Goal: Information Seeking & Learning: Find specific fact

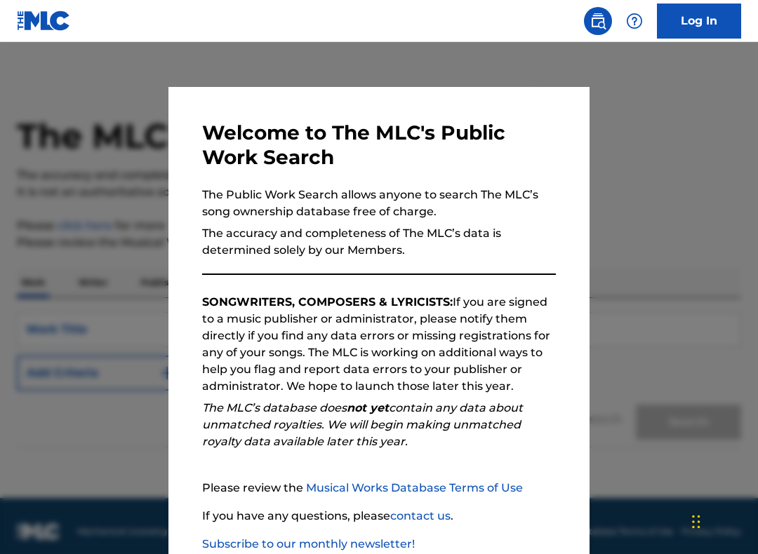
click at [640, 307] on div at bounding box center [379, 319] width 758 height 554
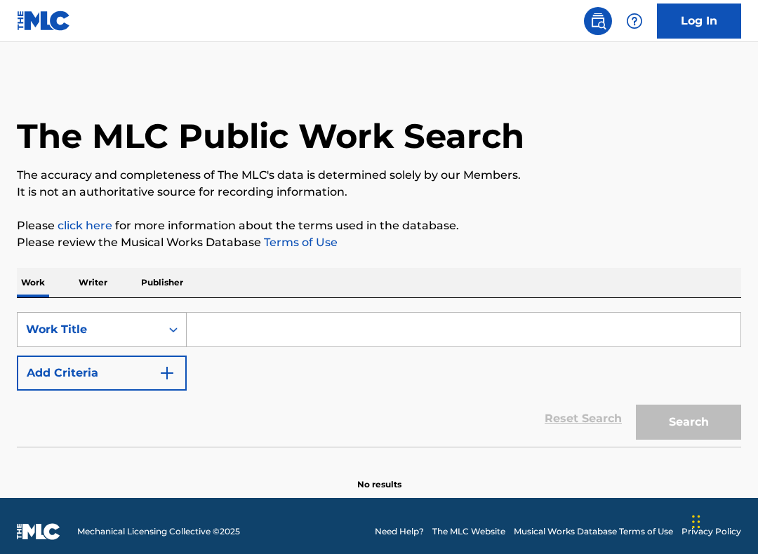
click at [171, 324] on icon "Search Form" at bounding box center [173, 330] width 14 height 14
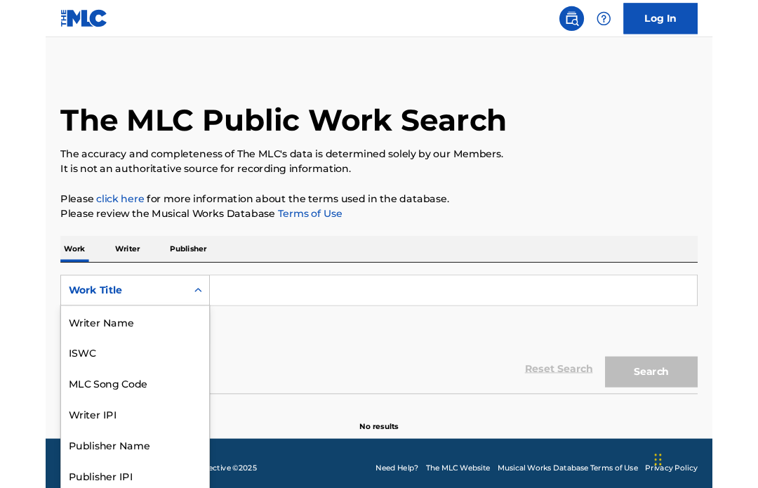
scroll to position [70, 0]
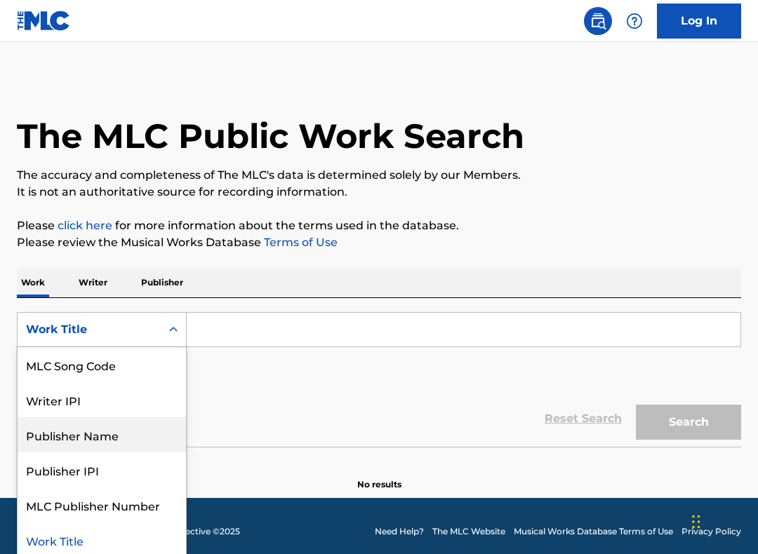
click at [106, 431] on div "Publisher Name" at bounding box center [102, 434] width 168 height 35
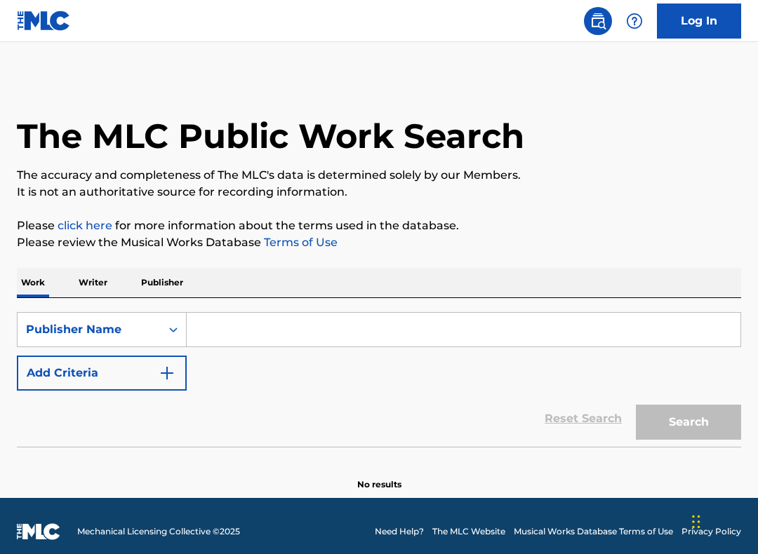
click at [260, 323] on input "Search Form" at bounding box center [463, 330] width 553 height 34
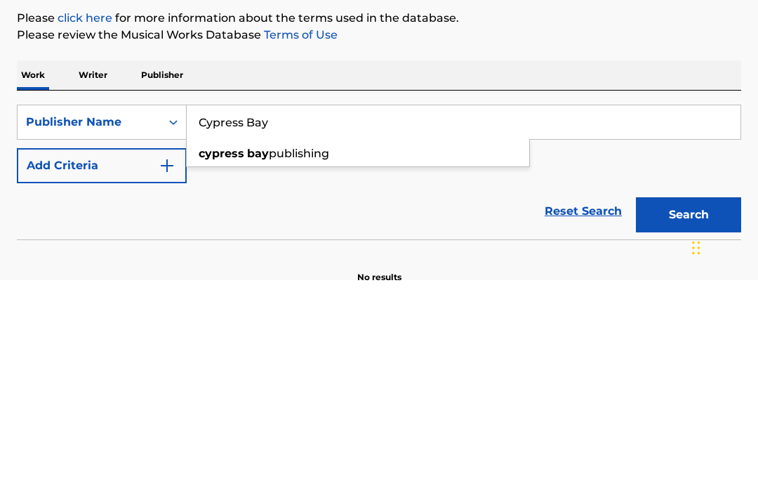
click at [299, 354] on span "publishing" at bounding box center [299, 360] width 60 height 13
type input "cypress bay publishing"
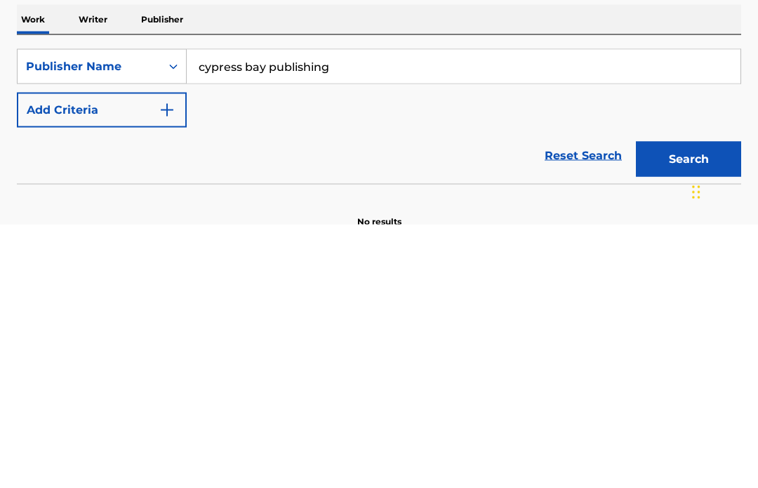
click at [159, 365] on img "Search Form" at bounding box center [167, 373] width 17 height 17
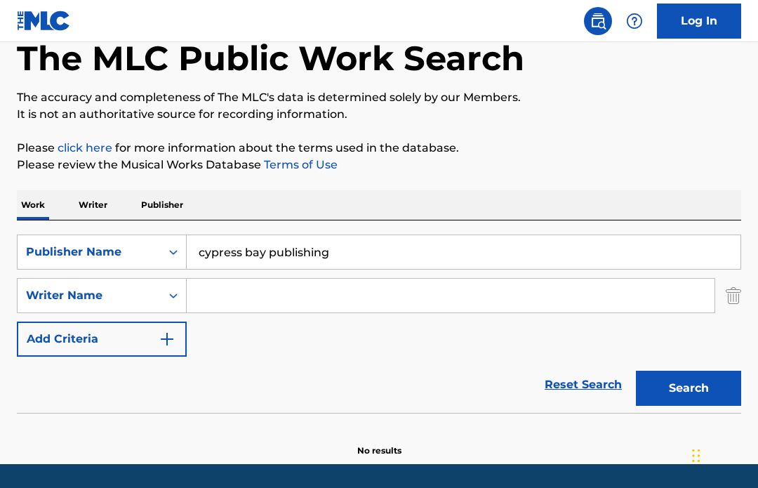
click at [267, 295] on input "Search Form" at bounding box center [451, 295] width 528 height 34
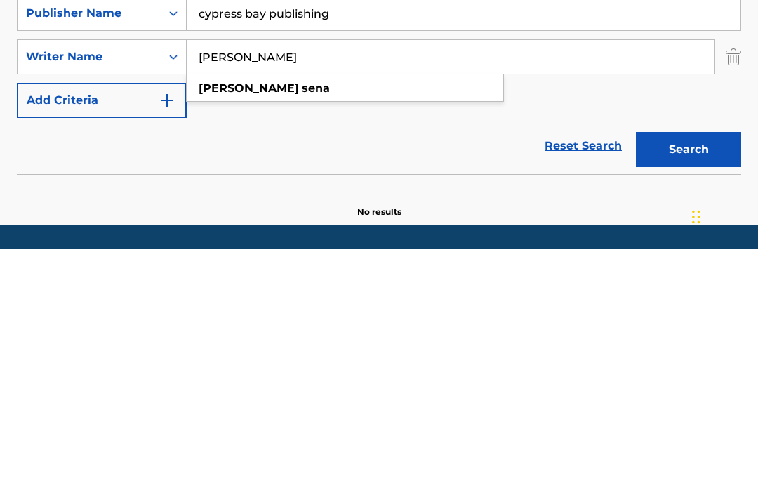
type input "[PERSON_NAME]"
click at [670, 370] on button "Search" at bounding box center [688, 387] width 105 height 35
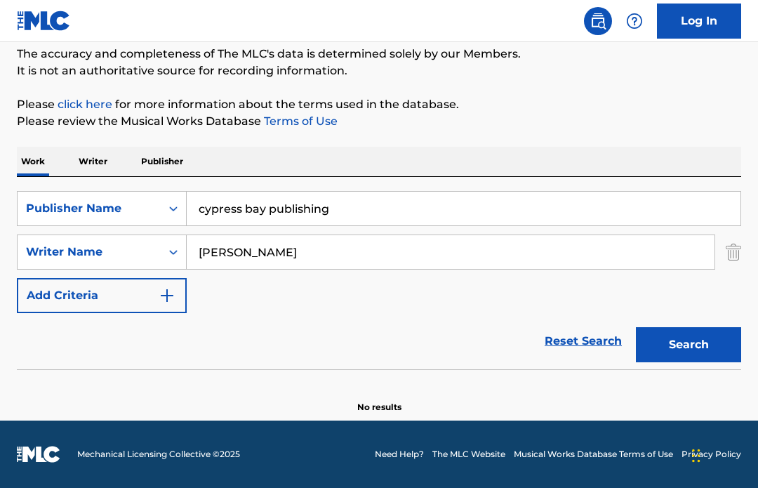
click at [94, 163] on p "Writer" at bounding box center [92, 161] width 37 height 29
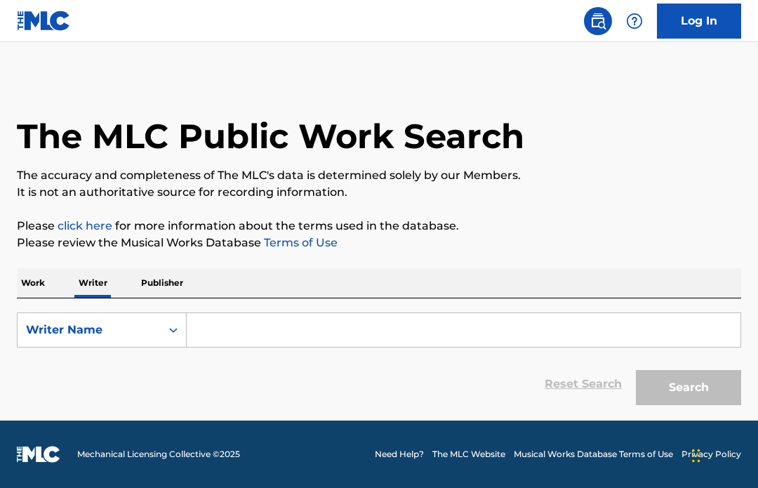
click at [282, 331] on input "Search Form" at bounding box center [463, 330] width 553 height 34
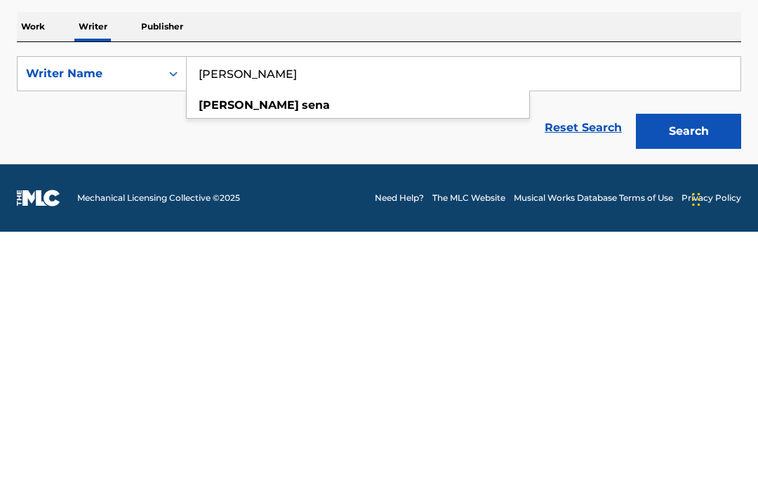
type input "[PERSON_NAME]"
click at [690, 370] on button "Search" at bounding box center [688, 387] width 105 height 35
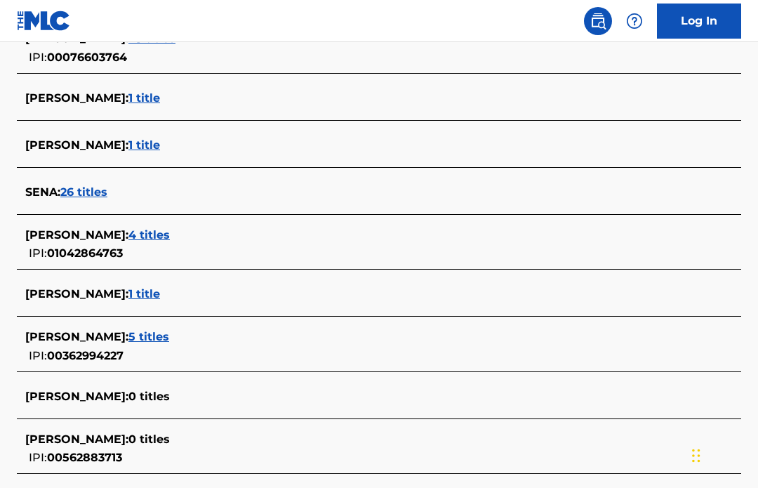
scroll to position [415, 0]
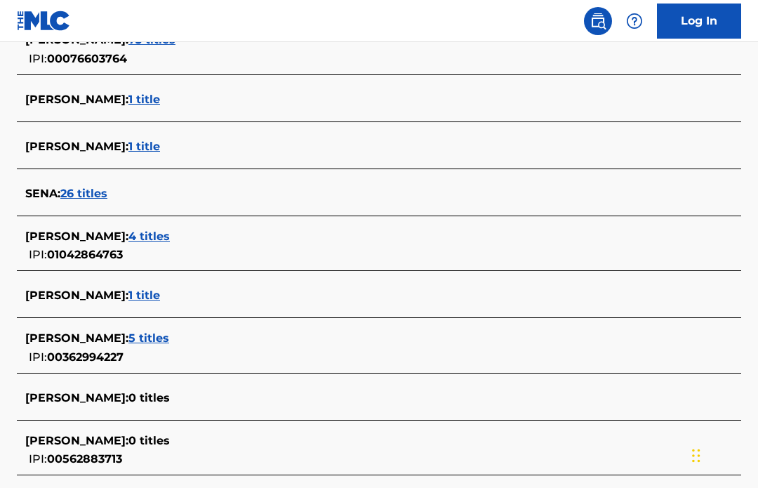
click at [134, 240] on span "4 titles" at bounding box center [148, 235] width 41 height 13
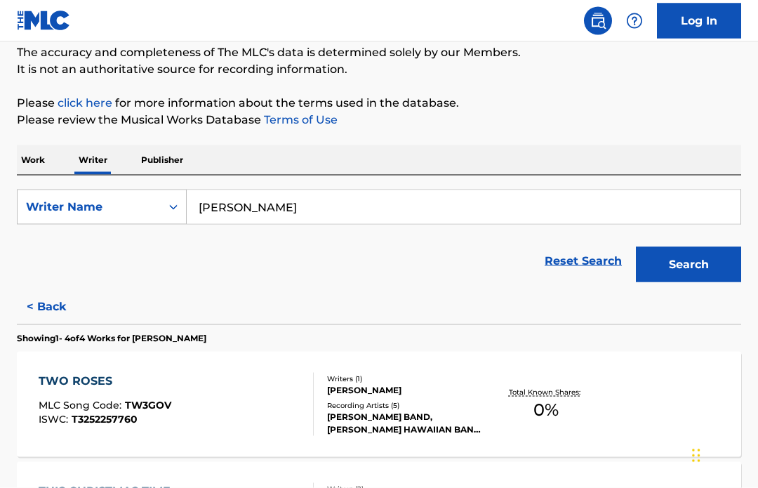
scroll to position [112, 0]
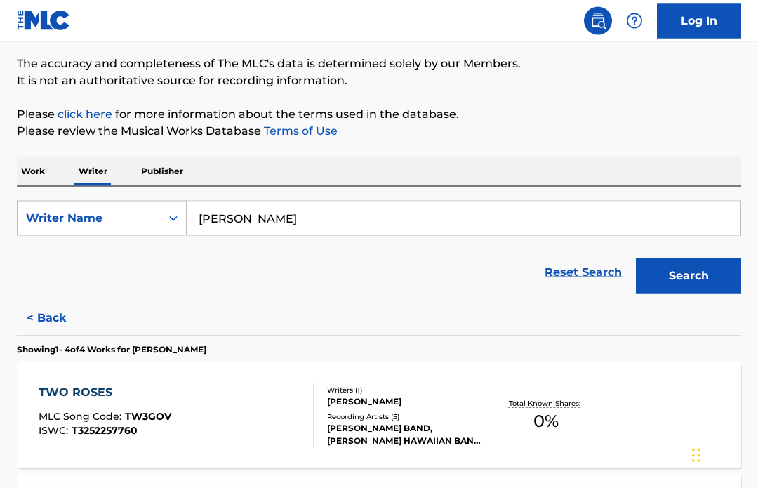
click at [164, 168] on p "Publisher" at bounding box center [162, 170] width 51 height 29
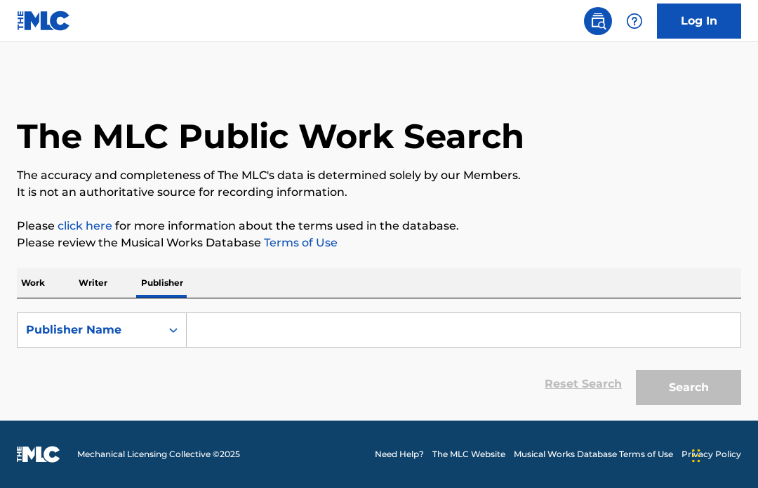
click at [287, 331] on input "Search Form" at bounding box center [463, 330] width 553 height 34
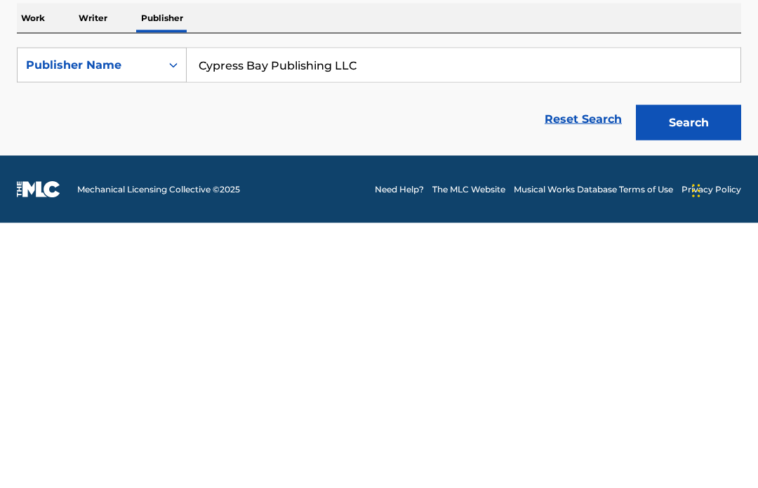
type input "Cypress Bay Publishing LLC"
click at [676, 370] on button "Search" at bounding box center [688, 387] width 105 height 35
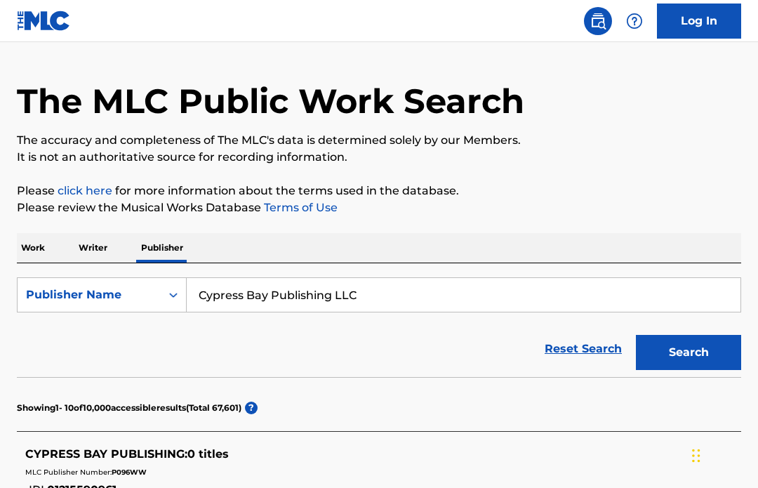
scroll to position [34, 0]
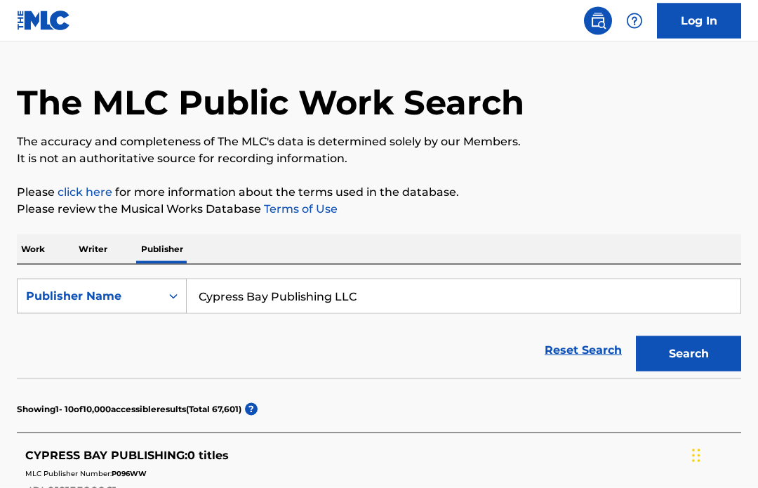
click at [383, 311] on input "Cypress Bay Publishing LLC" at bounding box center [463, 296] width 553 height 34
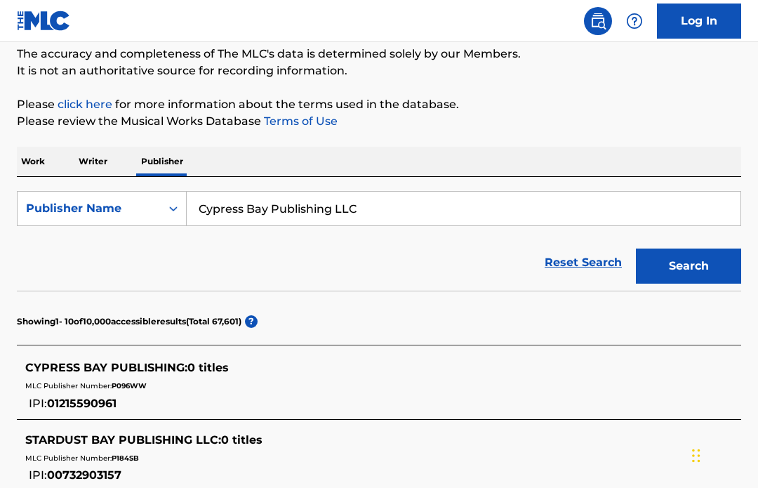
scroll to position [146, 0]
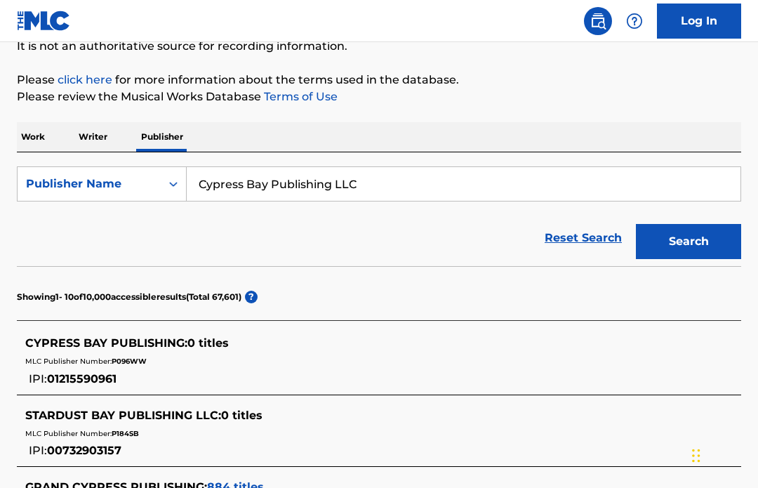
click at [29, 142] on p "Work" at bounding box center [33, 136] width 32 height 29
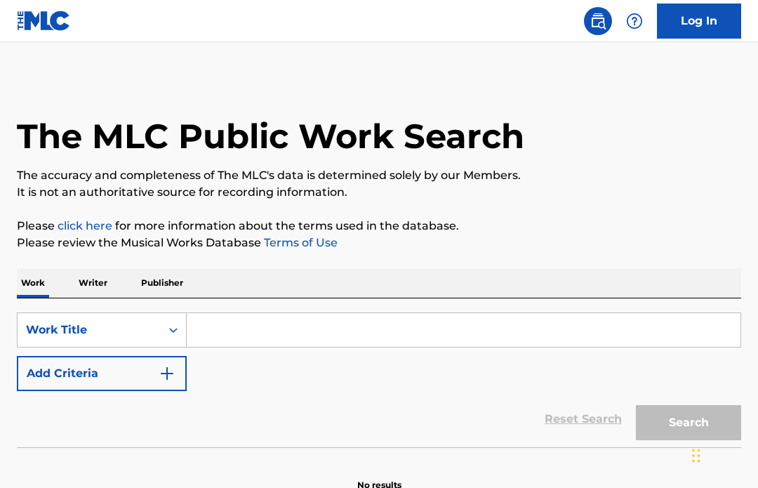
click at [95, 276] on p "Writer" at bounding box center [92, 282] width 37 height 29
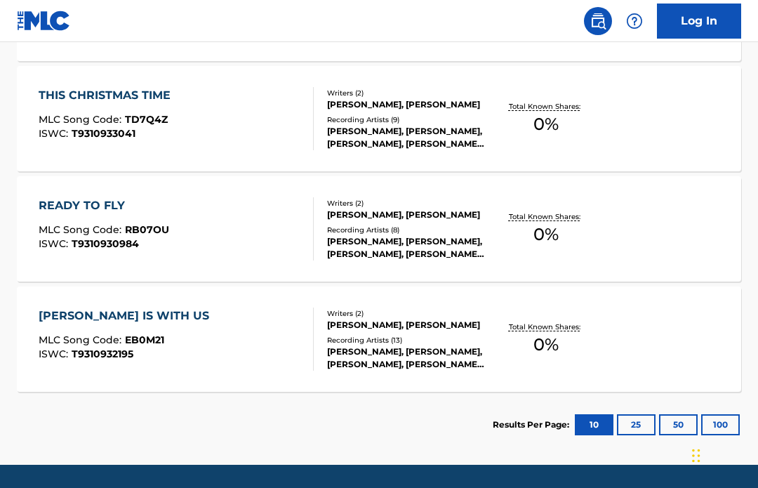
scroll to position [517, 0]
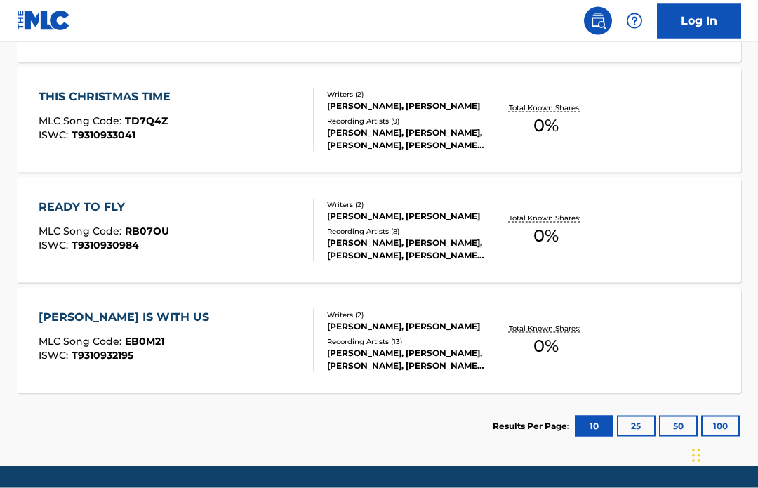
click at [181, 378] on div "[PERSON_NAME] IS WITH US MLC Song Code : EB0M21 ISWC : T9310932195 Writers ( 2 …" at bounding box center [379, 340] width 724 height 105
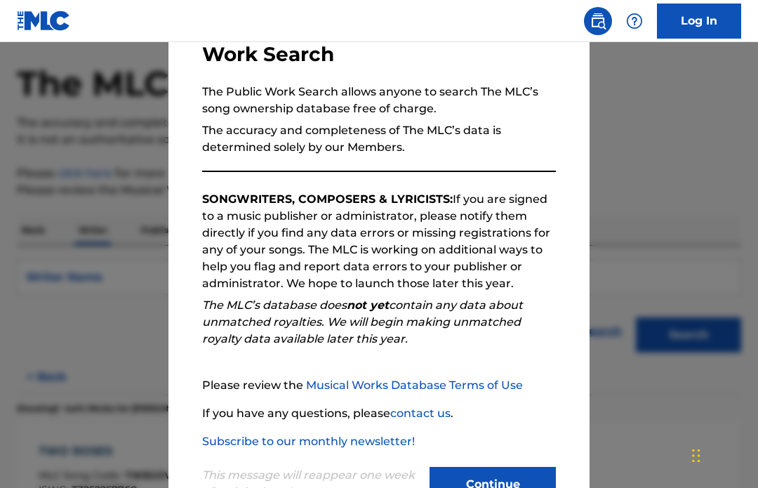
scroll to position [102, 0]
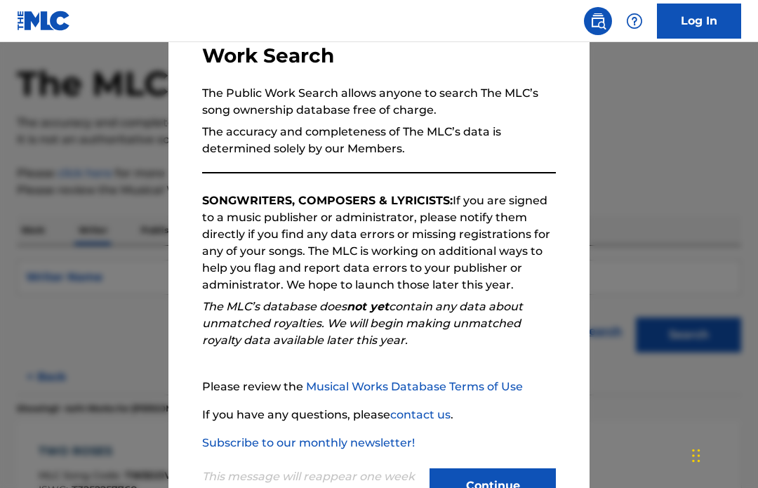
click at [491, 479] on button "Continue" at bounding box center [492, 485] width 126 height 35
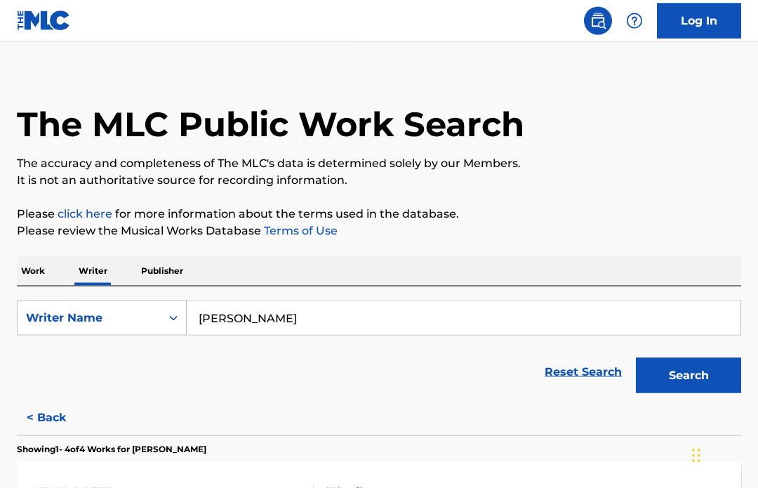
scroll to position [0, 0]
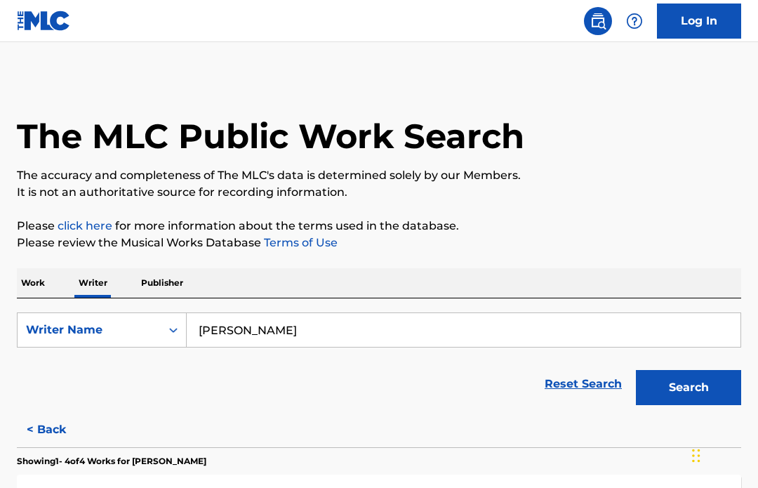
click at [267, 327] on input "[PERSON_NAME]" at bounding box center [463, 330] width 553 height 34
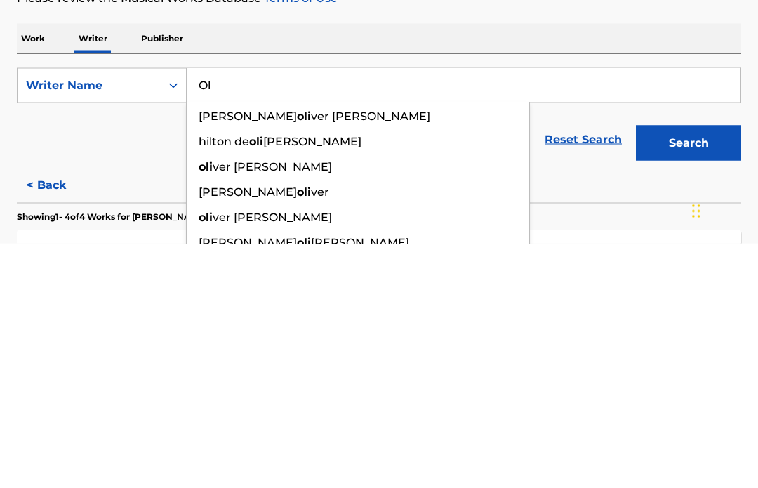
type input "O"
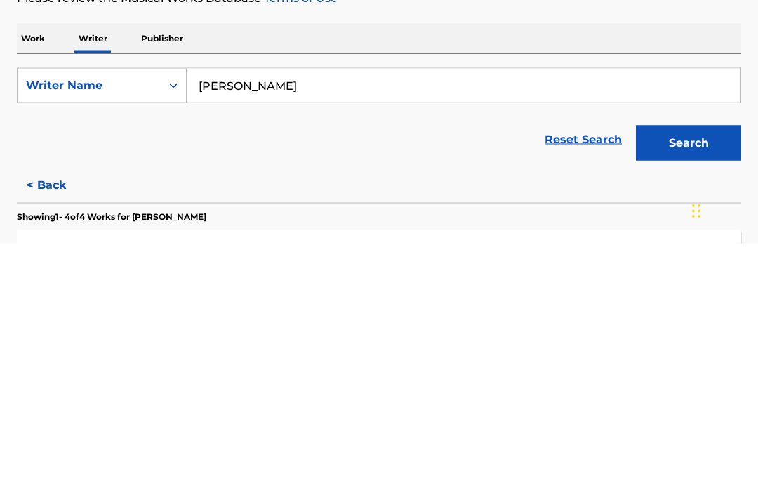
type input "[PERSON_NAME]"
click at [690, 370] on button "Search" at bounding box center [688, 387] width 105 height 35
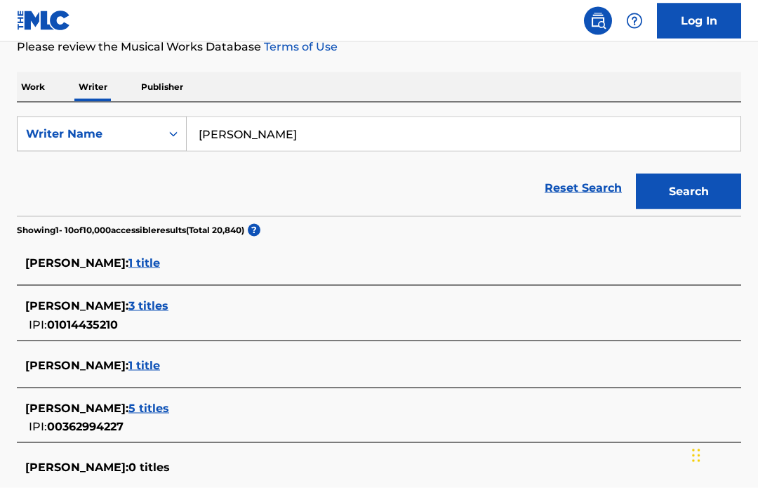
scroll to position [197, 0]
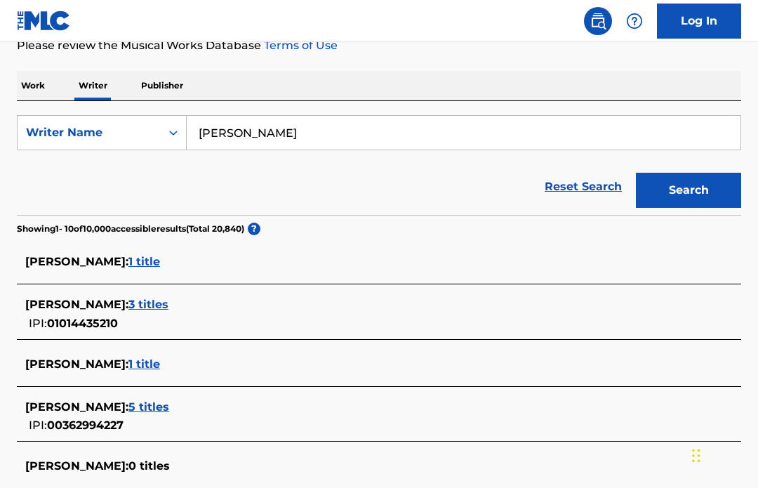
click at [136, 307] on span "3 titles" at bounding box center [148, 303] width 40 height 13
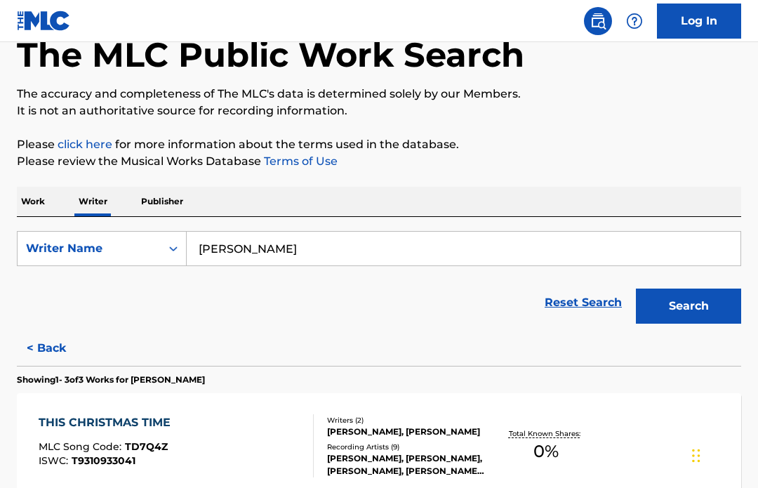
scroll to position [81, 0]
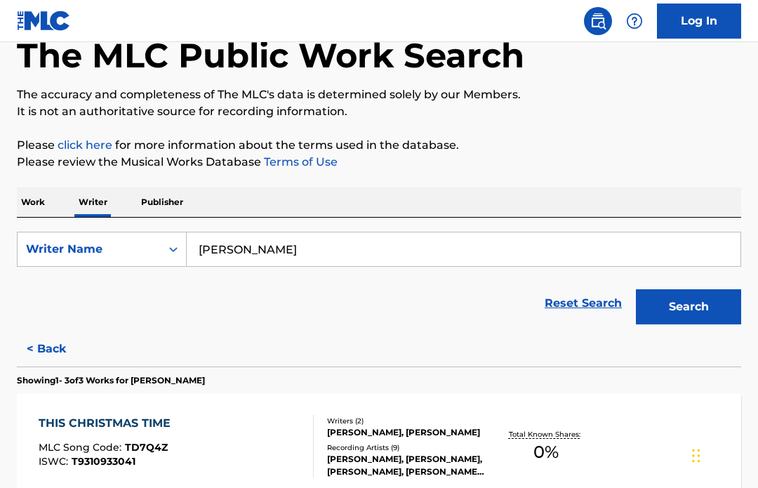
click at [153, 195] on p "Publisher" at bounding box center [162, 201] width 51 height 29
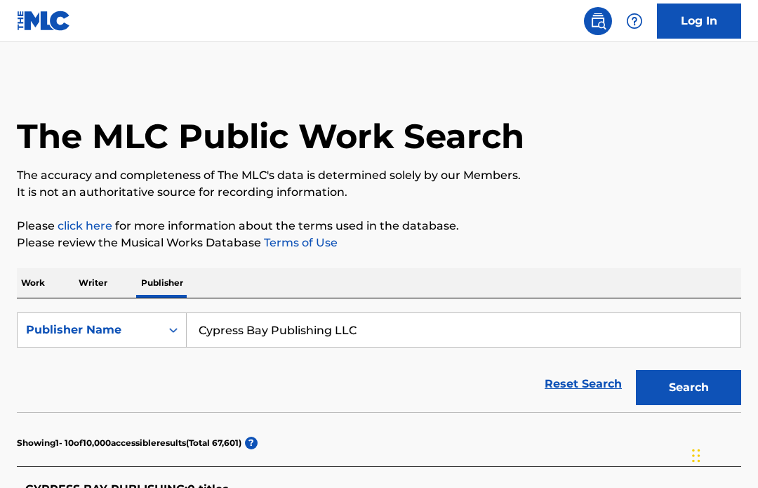
click at [230, 363] on div "Reset Search Search" at bounding box center [379, 384] width 724 height 56
click at [32, 283] on p "Work" at bounding box center [33, 282] width 32 height 29
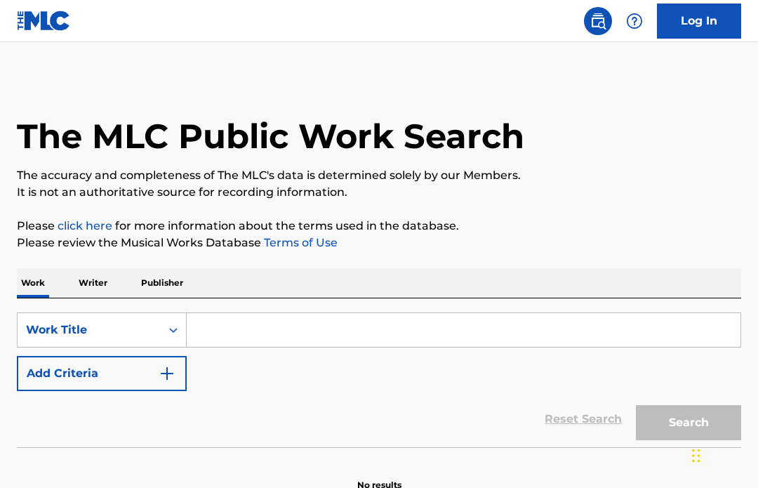
click at [225, 319] on input "Search Form" at bounding box center [463, 330] width 553 height 34
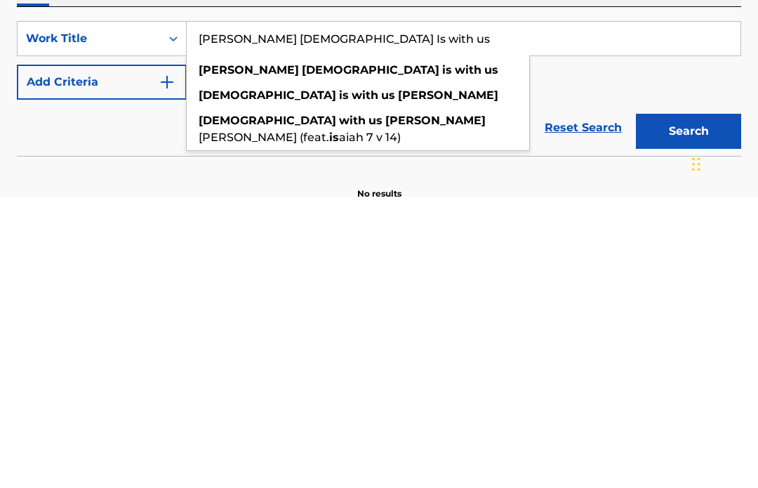
click at [686, 405] on button "Search" at bounding box center [688, 422] width 105 height 35
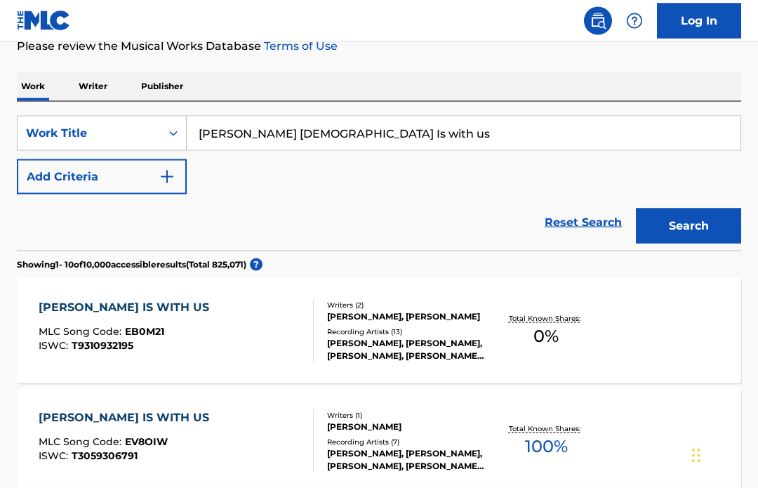
scroll to position [198, 0]
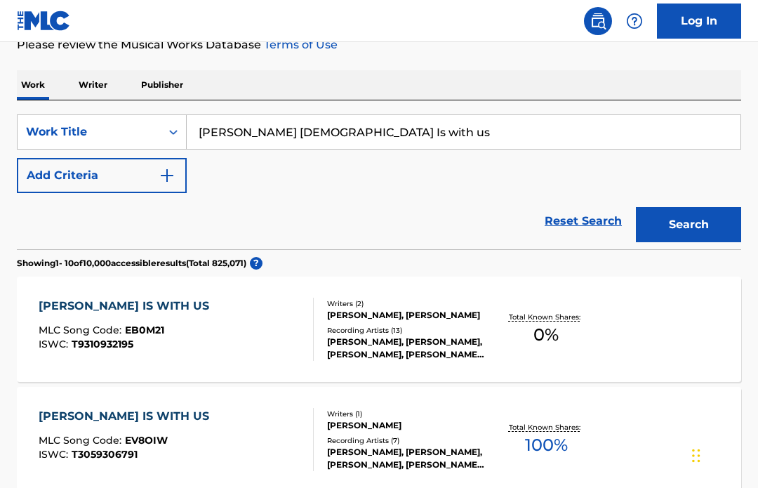
click at [363, 130] on input "[PERSON_NAME] [DEMOGRAPHIC_DATA] Is with us" at bounding box center [463, 132] width 553 height 34
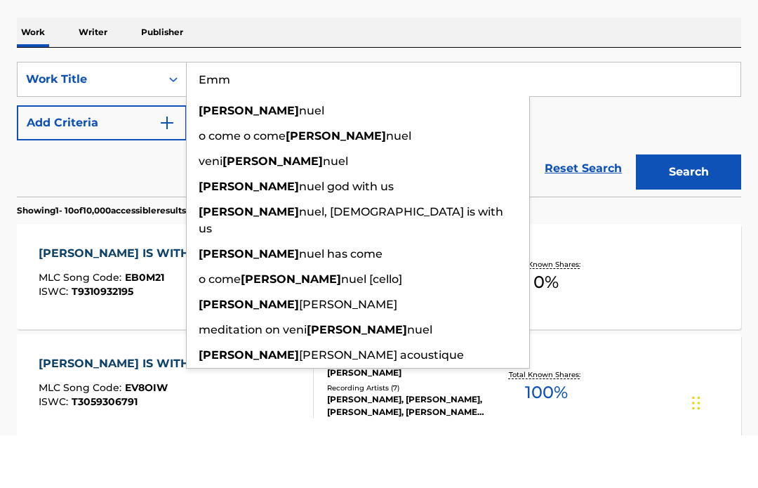
type input "Em"
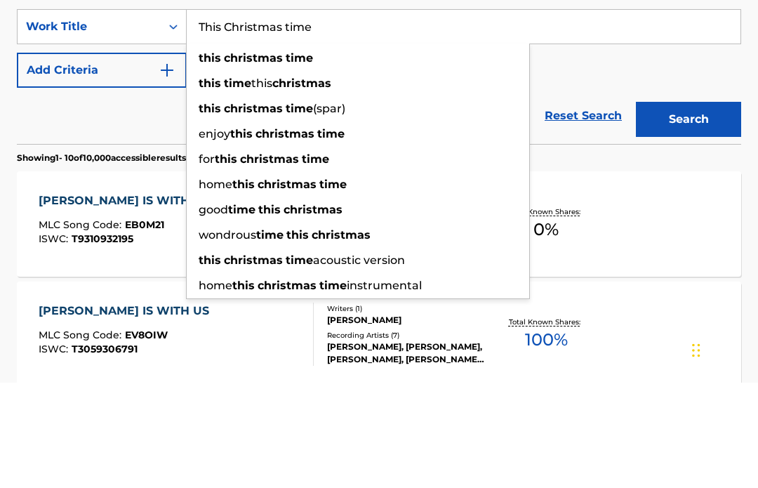
click at [688, 207] on button "Search" at bounding box center [688, 224] width 105 height 35
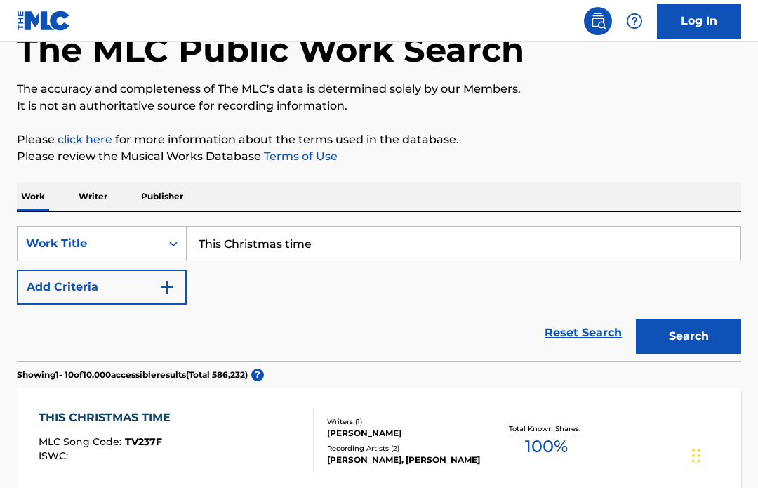
scroll to position [86, 0]
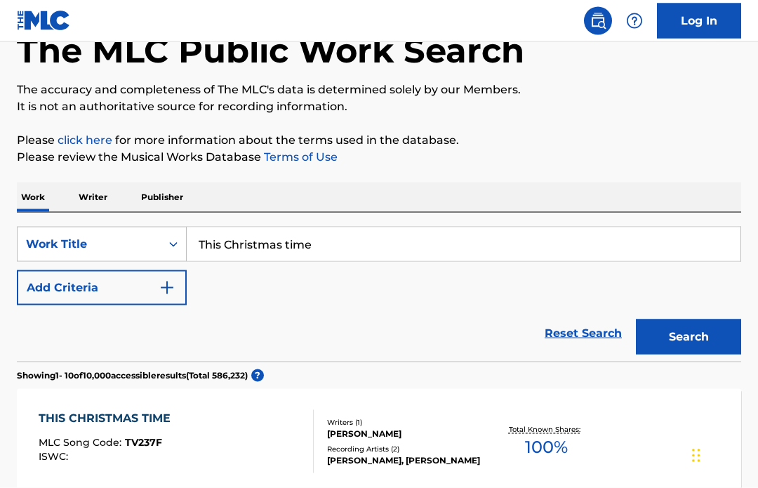
click at [344, 234] on input "This Christmas time" at bounding box center [463, 244] width 553 height 34
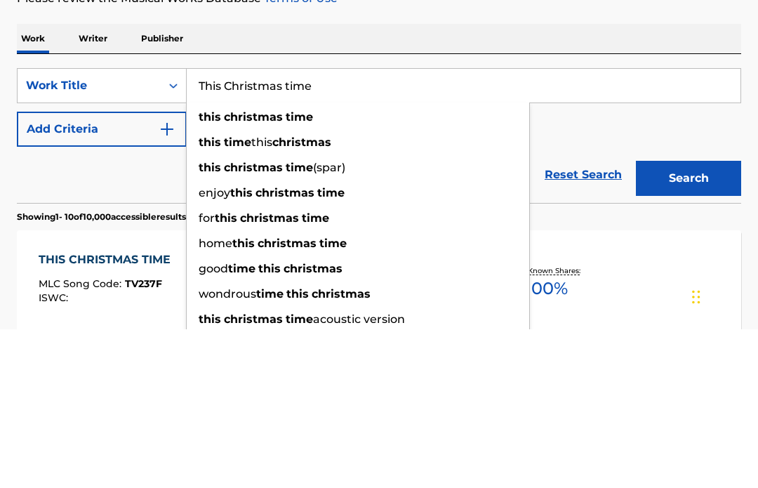
click at [335, 227] on input "This Christmas time" at bounding box center [463, 244] width 553 height 34
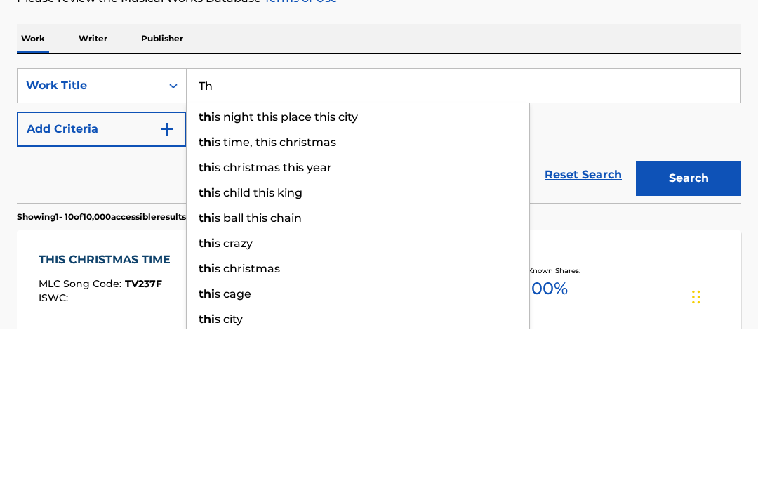
type input "T"
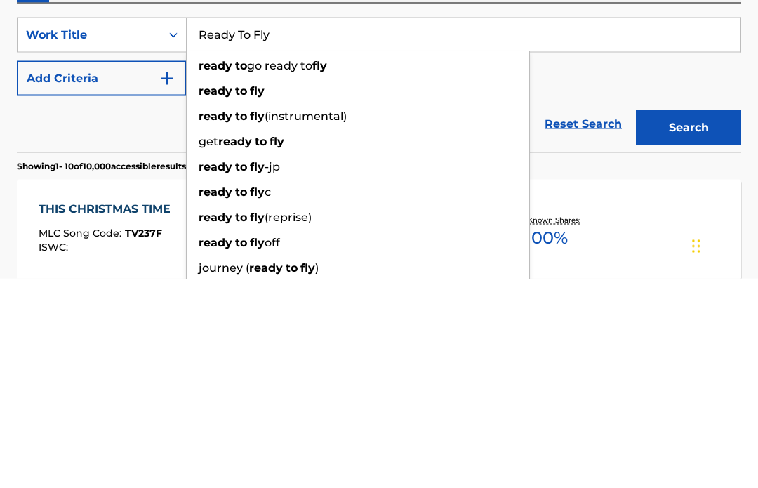
type input "Ready To Fly"
click at [679, 319] on button "Search" at bounding box center [688, 336] width 105 height 35
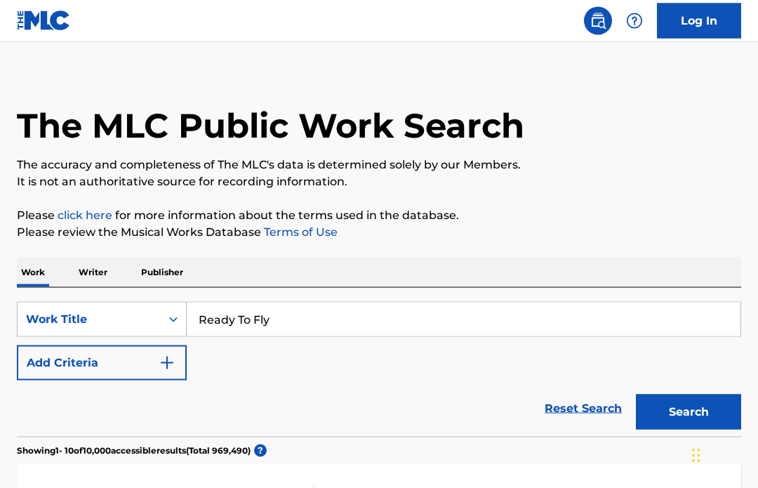
scroll to position [11, 0]
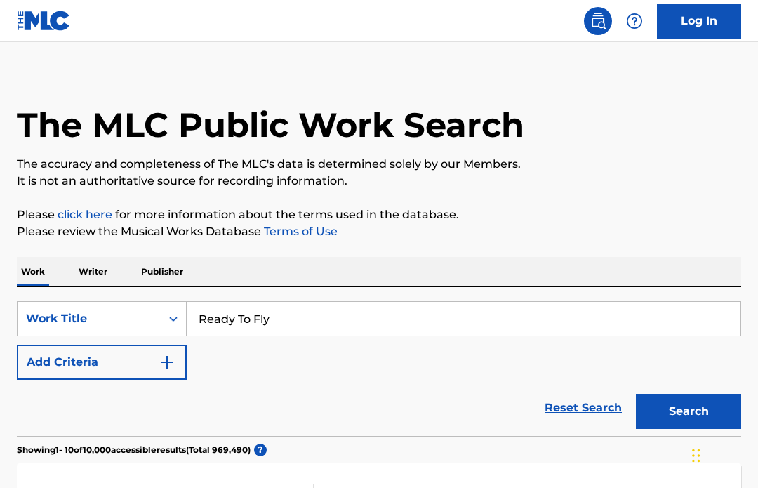
click at [163, 361] on img "Search Form" at bounding box center [167, 362] width 17 height 17
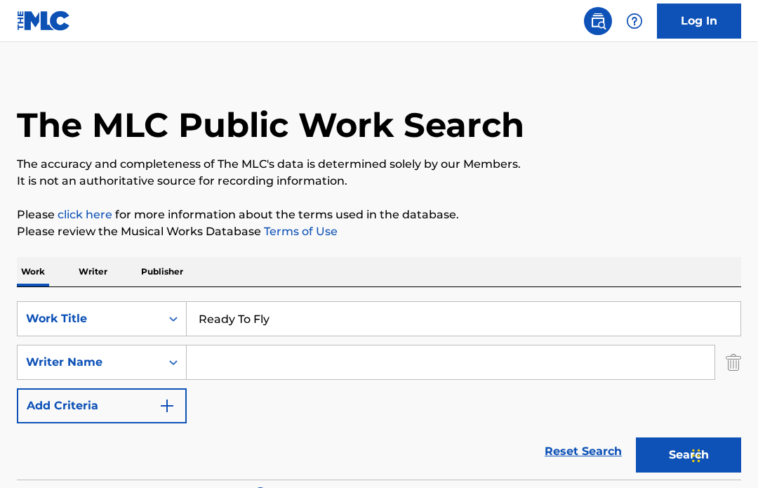
click at [285, 368] on input "Search Form" at bounding box center [451, 362] width 528 height 34
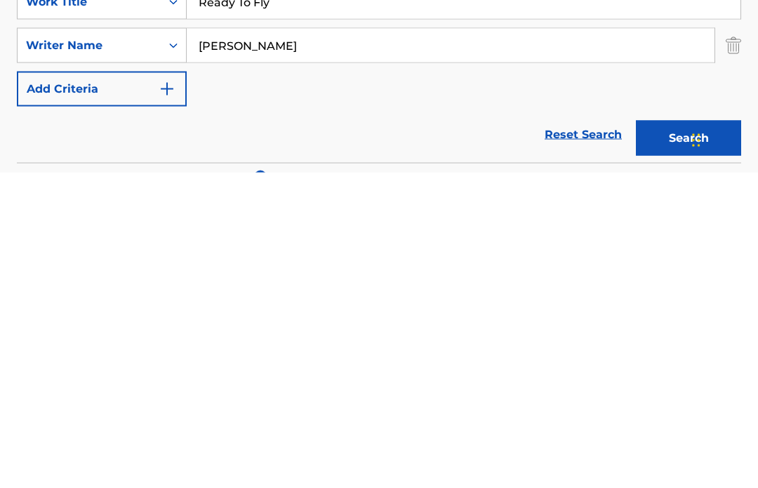
type input "[PERSON_NAME]"
click at [673, 436] on button "Search" at bounding box center [688, 453] width 105 height 35
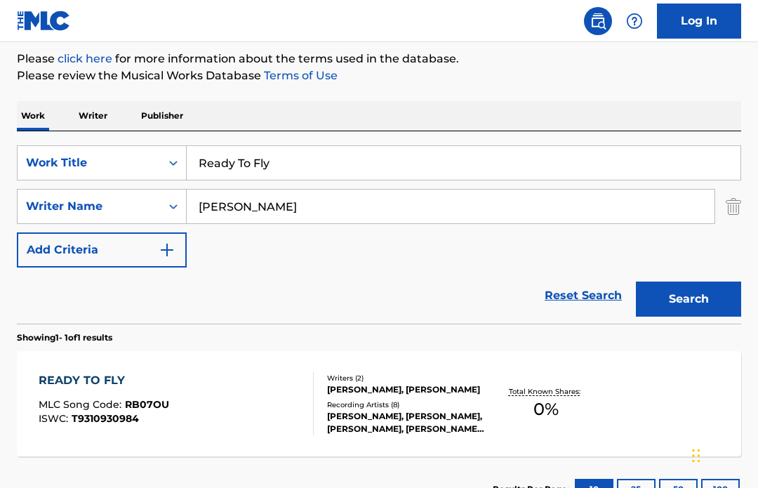
click at [297, 162] on input "Ready To Fly" at bounding box center [463, 163] width 553 height 34
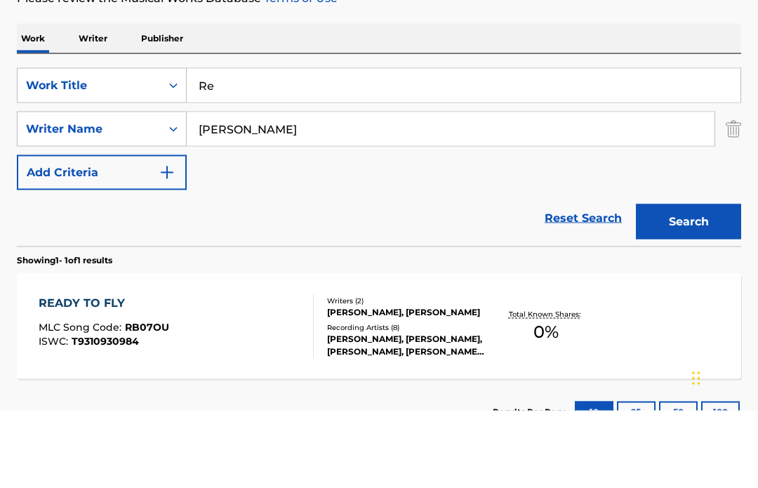
type input "R"
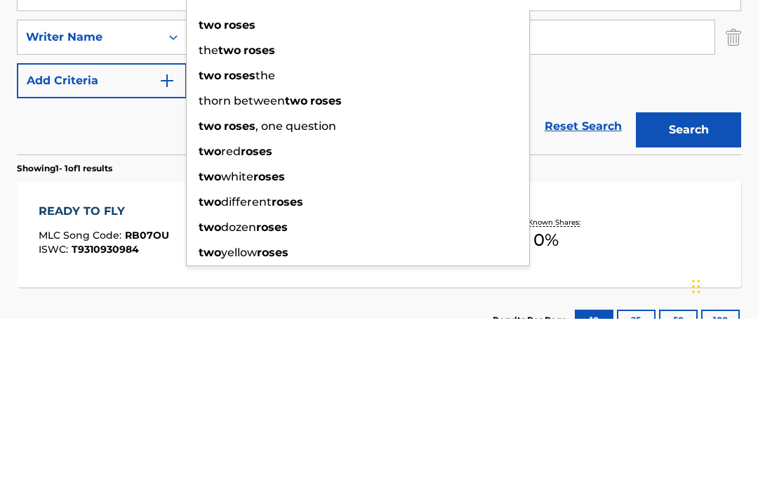
type input "Two Roses"
click at [690, 281] on button "Search" at bounding box center [688, 298] width 105 height 35
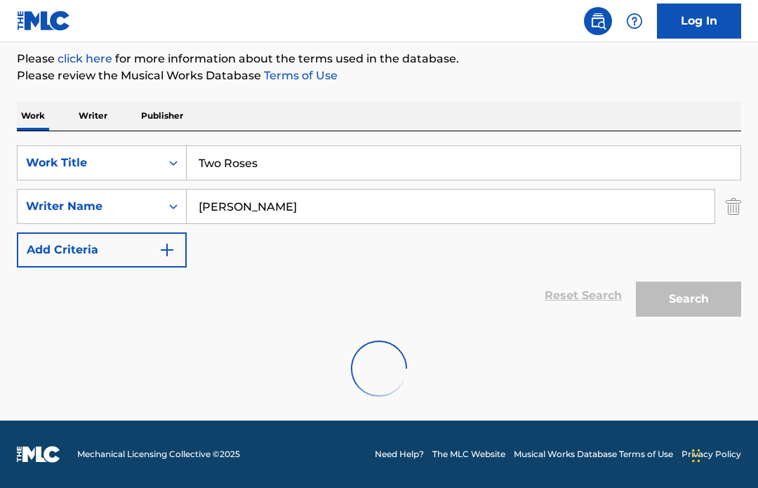
scroll to position [121, 0]
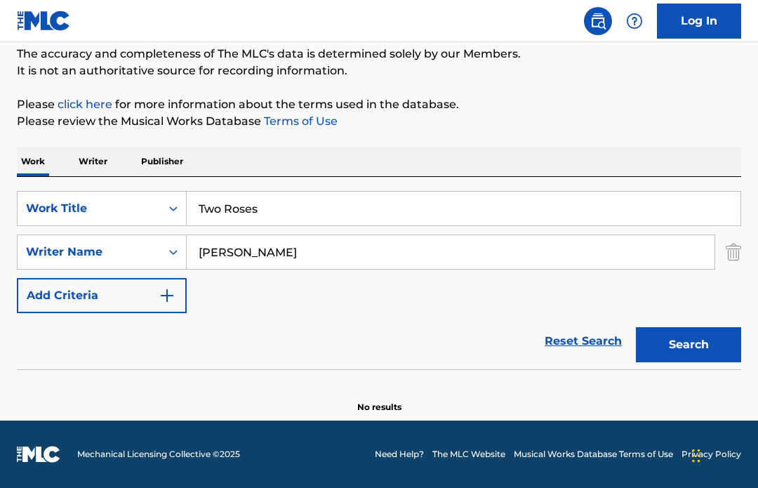
click at [302, 260] on input "[PERSON_NAME]" at bounding box center [451, 252] width 528 height 34
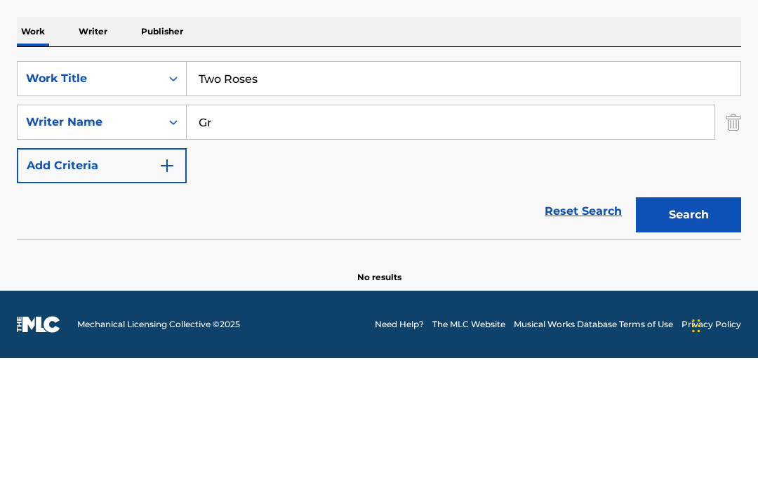
type input "G"
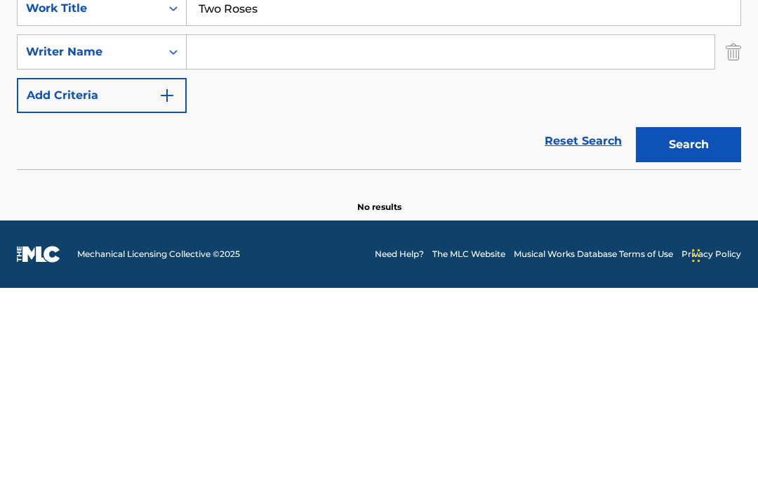
click at [687, 327] on button "Search" at bounding box center [688, 344] width 105 height 35
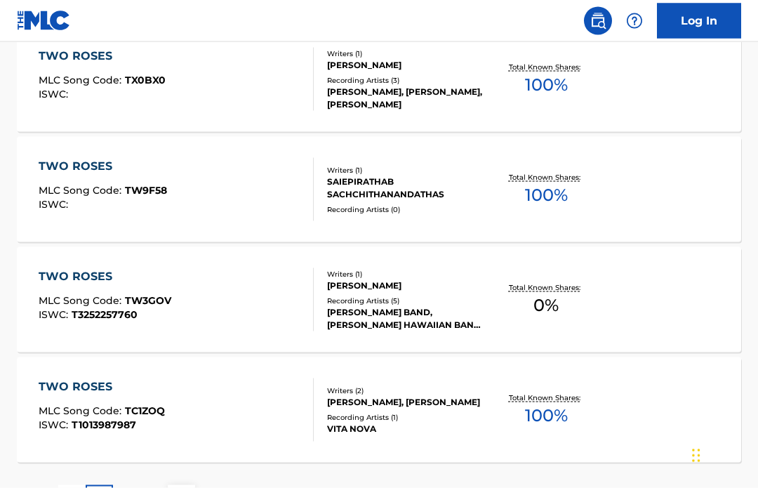
scroll to position [1153, 0]
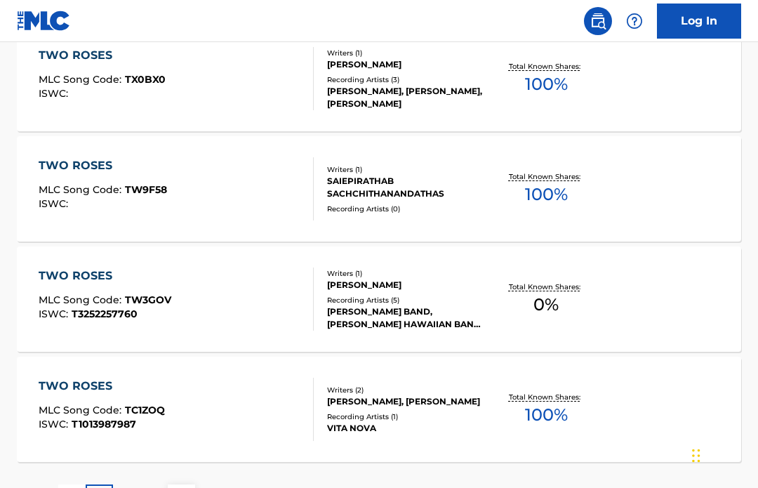
click at [94, 328] on div "TWO ROSES MLC Song Code : TW3GOV ISWC : T3252257760" at bounding box center [105, 298] width 133 height 63
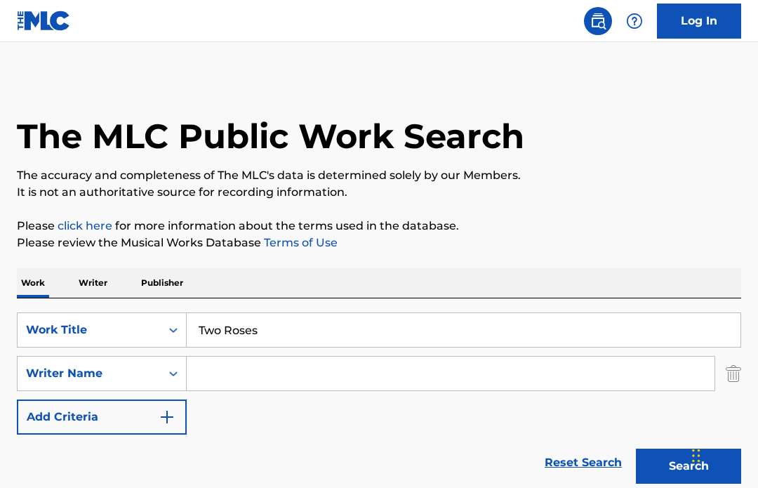
click at [99, 284] on p "Writer" at bounding box center [92, 282] width 37 height 29
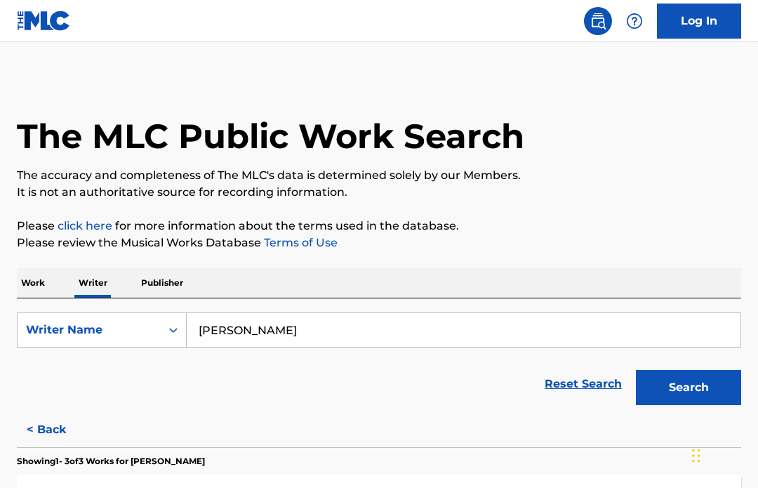
click at [323, 324] on input "[PERSON_NAME]" at bounding box center [463, 330] width 553 height 34
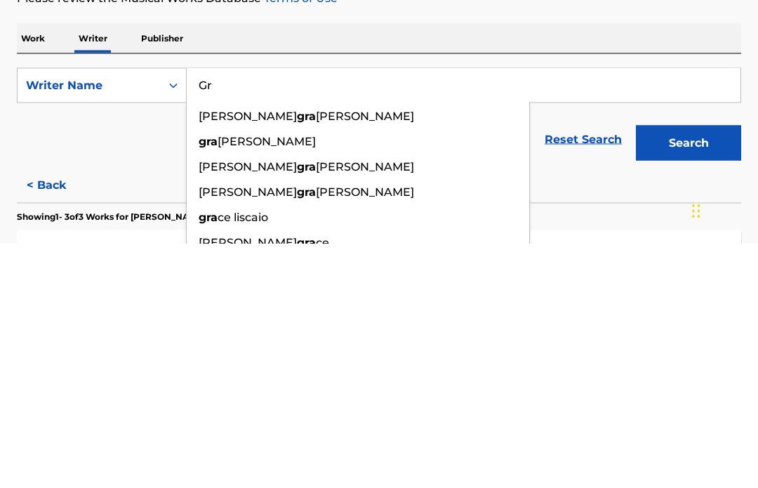
type input "G"
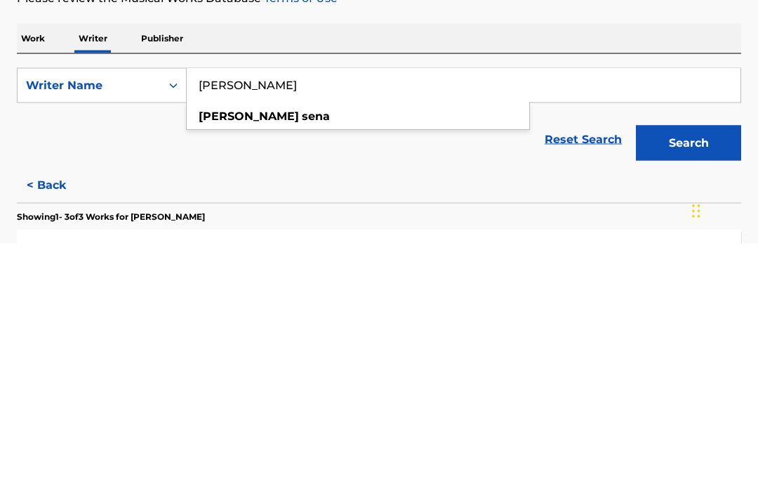
type input "[PERSON_NAME]"
click at [688, 370] on button "Search" at bounding box center [688, 387] width 105 height 35
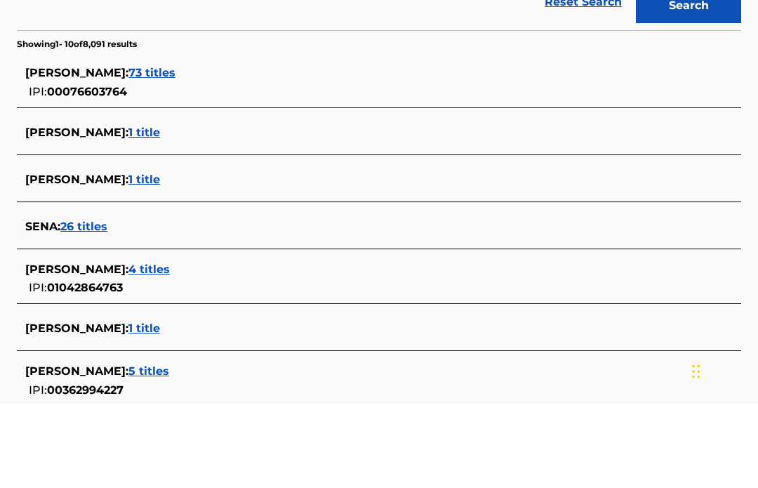
scroll to position [330, 0]
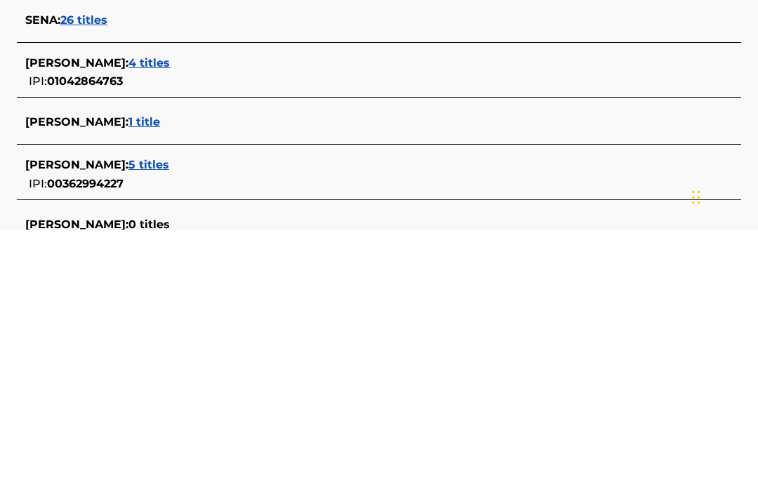
click at [135, 314] on span "4 titles" at bounding box center [148, 320] width 41 height 13
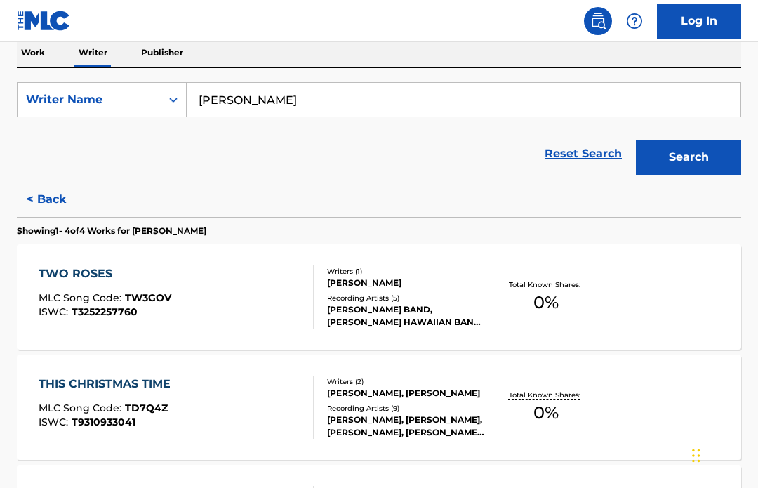
scroll to position [249, 0]
